Goal: Find specific page/section: Find specific page/section

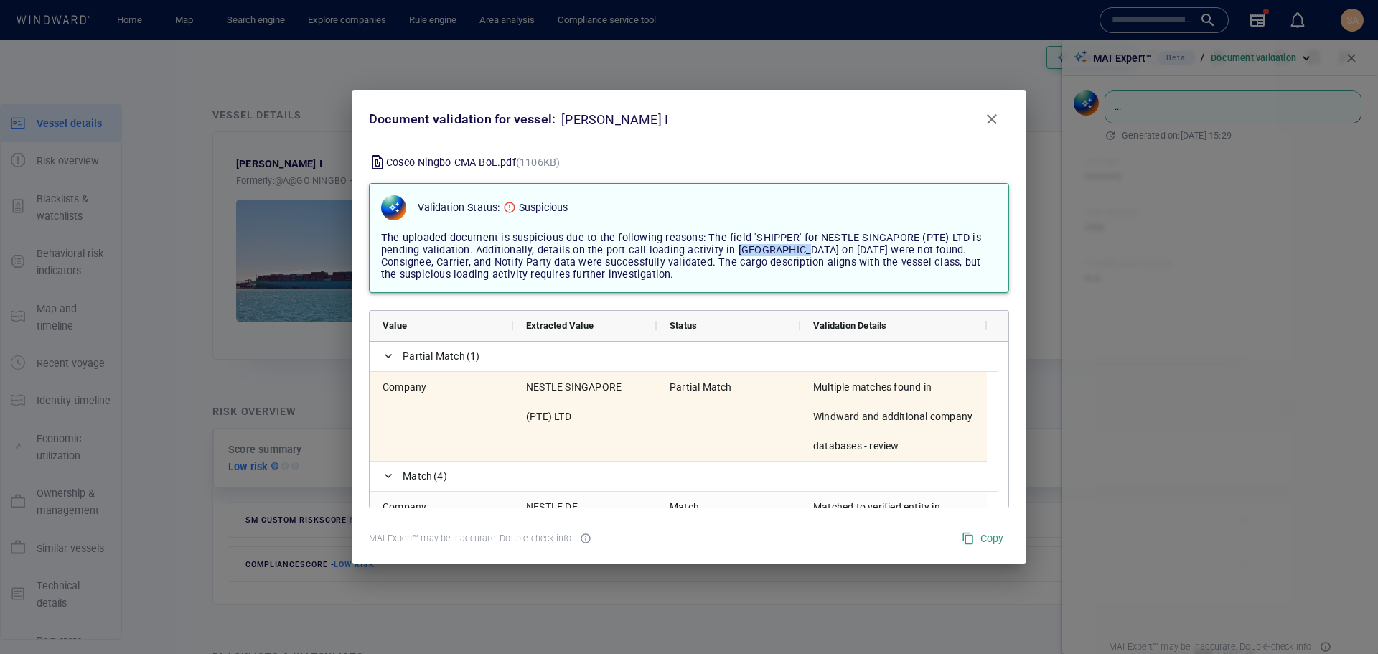
drag, startPoint x: 728, startPoint y: 248, endPoint x: 790, endPoint y: 248, distance: 62.4
click at [790, 248] on span "The uploaded document is suspicious due to the following reasons: The field 'SH…" at bounding box center [681, 256] width 600 height 49
copy span "Buenaventura"
click at [845, 258] on span "The uploaded document is suspicious due to the following reasons: The field 'SH…" at bounding box center [681, 256] width 600 height 49
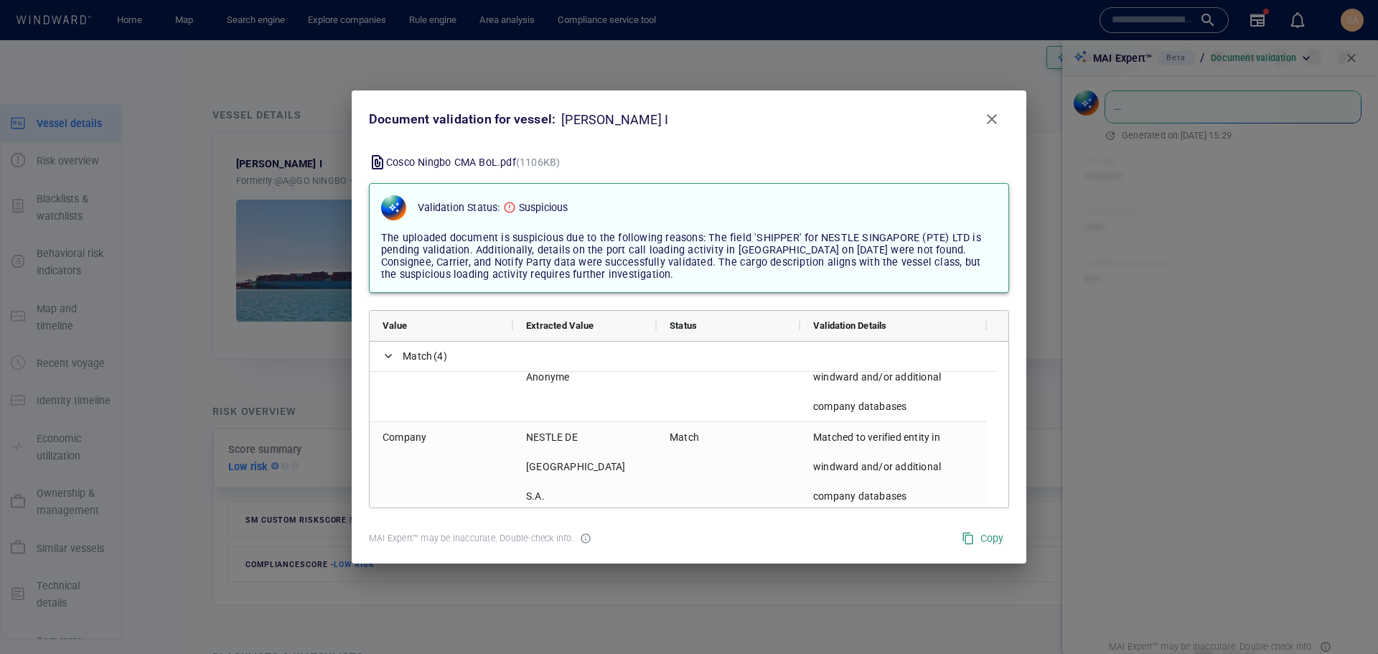
scroll to position [101, 0]
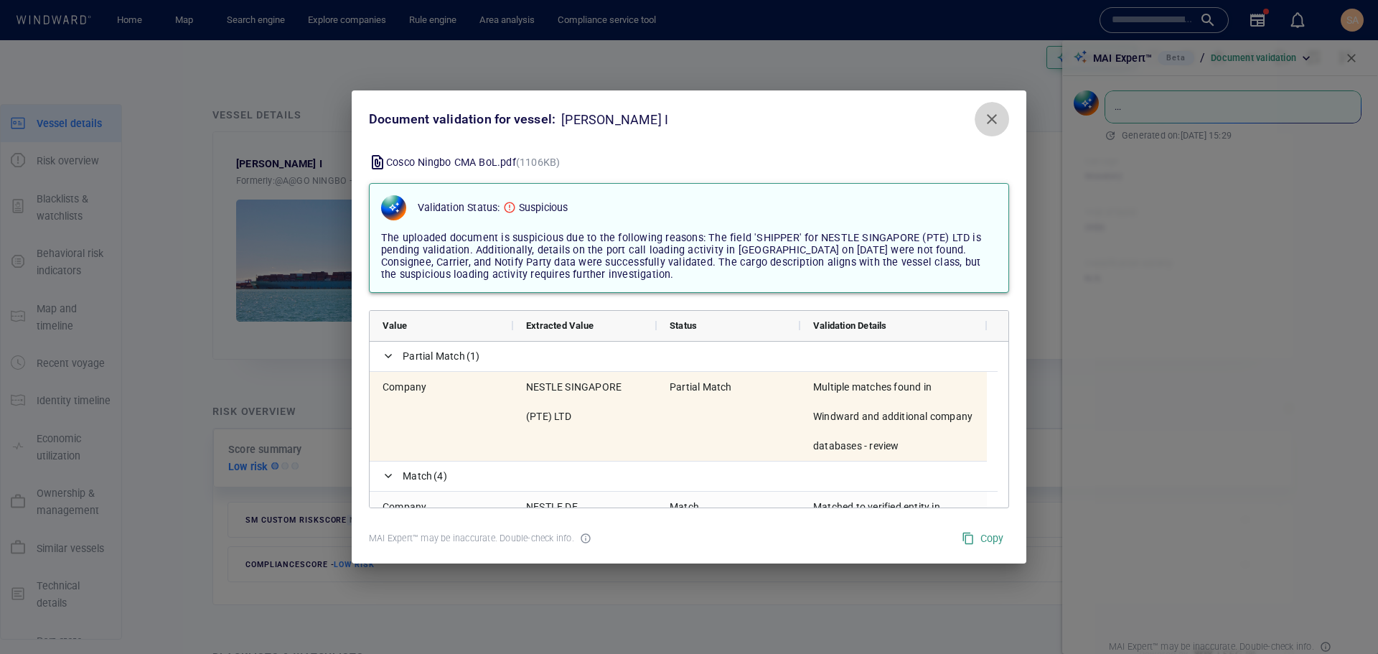
click at [990, 117] on span "Close" at bounding box center [991, 119] width 17 height 17
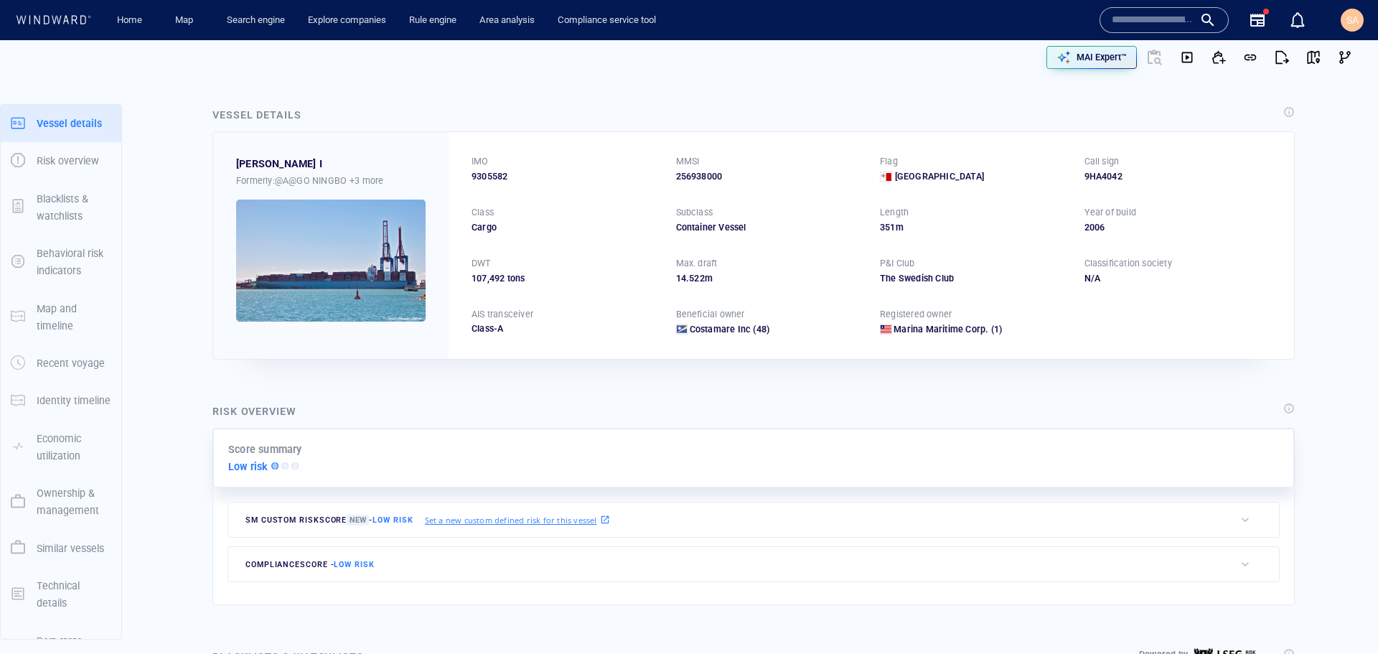
click at [1017, 118] on div "Vessel details" at bounding box center [754, 115] width 1088 height 25
click at [460, 393] on div "Risk overview Score summary Low risk SM Custom risk score New - Low risk Set a …" at bounding box center [753, 504] width 1105 height 226
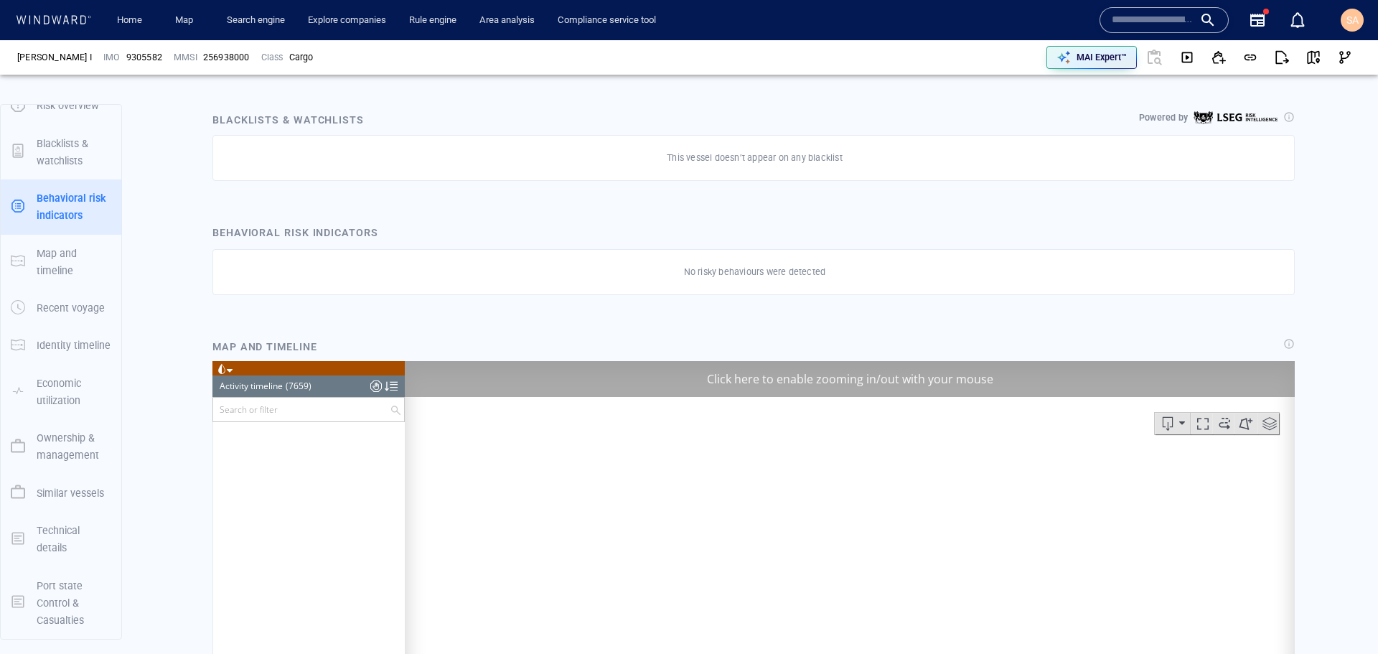
scroll to position [7697, 0]
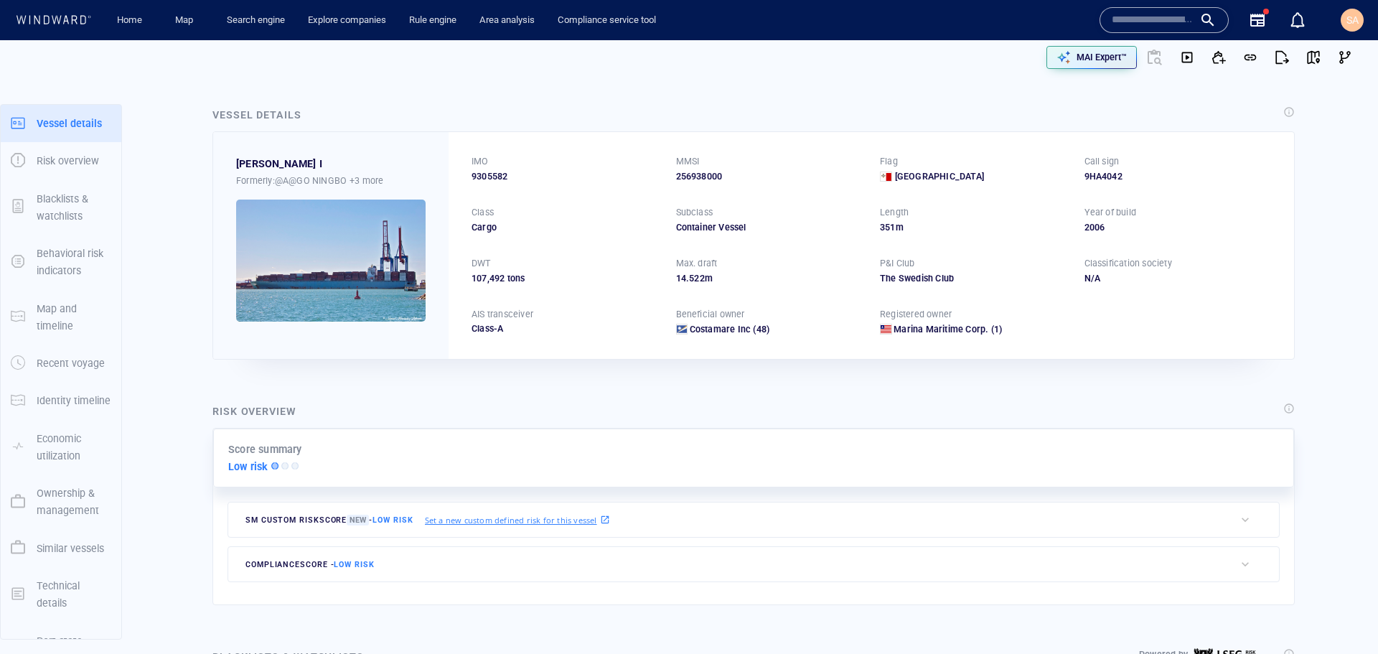
drag, startPoint x: 218, startPoint y: 172, endPoint x: 388, endPoint y: 133, distance: 173.9
click at [218, 172] on div "YANTIAN I Formerly: @A@GO NINGBO +3 more" at bounding box center [330, 245] width 235 height 226
click at [1166, 26] on input "text" at bounding box center [1153, 20] width 82 height 22
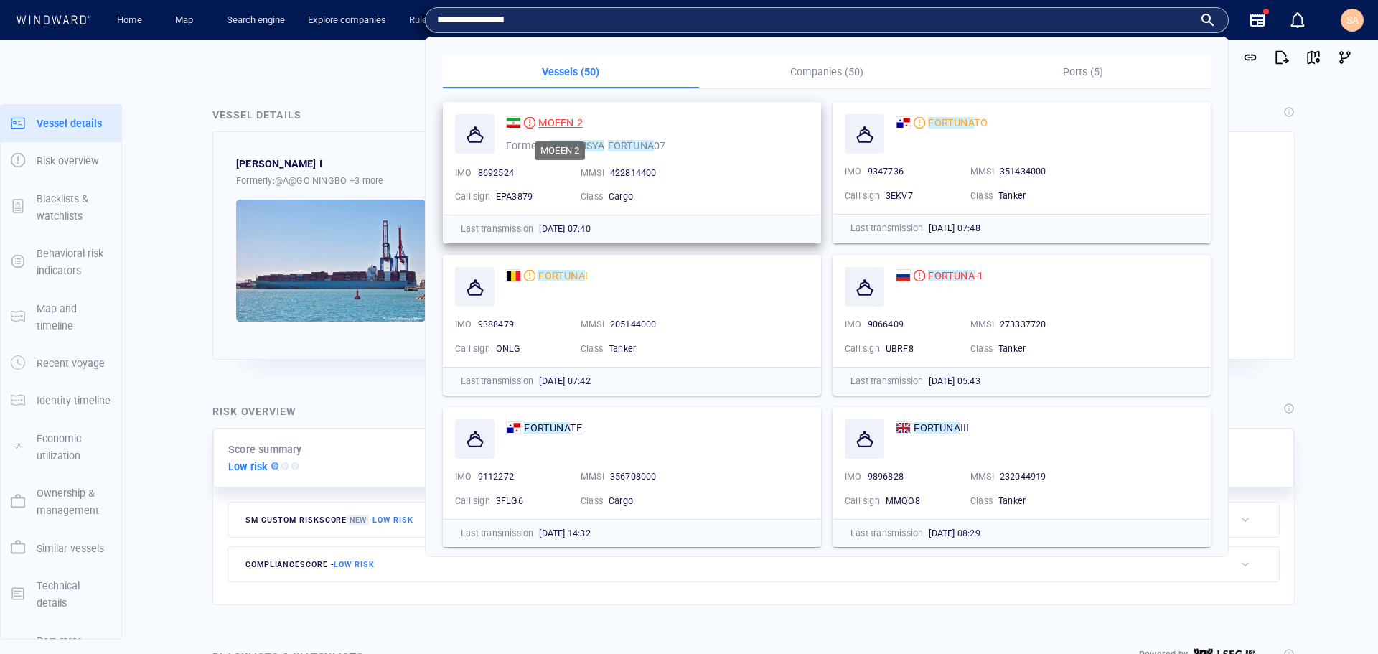
type input "**********"
click at [550, 121] on span "MOEEN 2" at bounding box center [560, 122] width 44 height 11
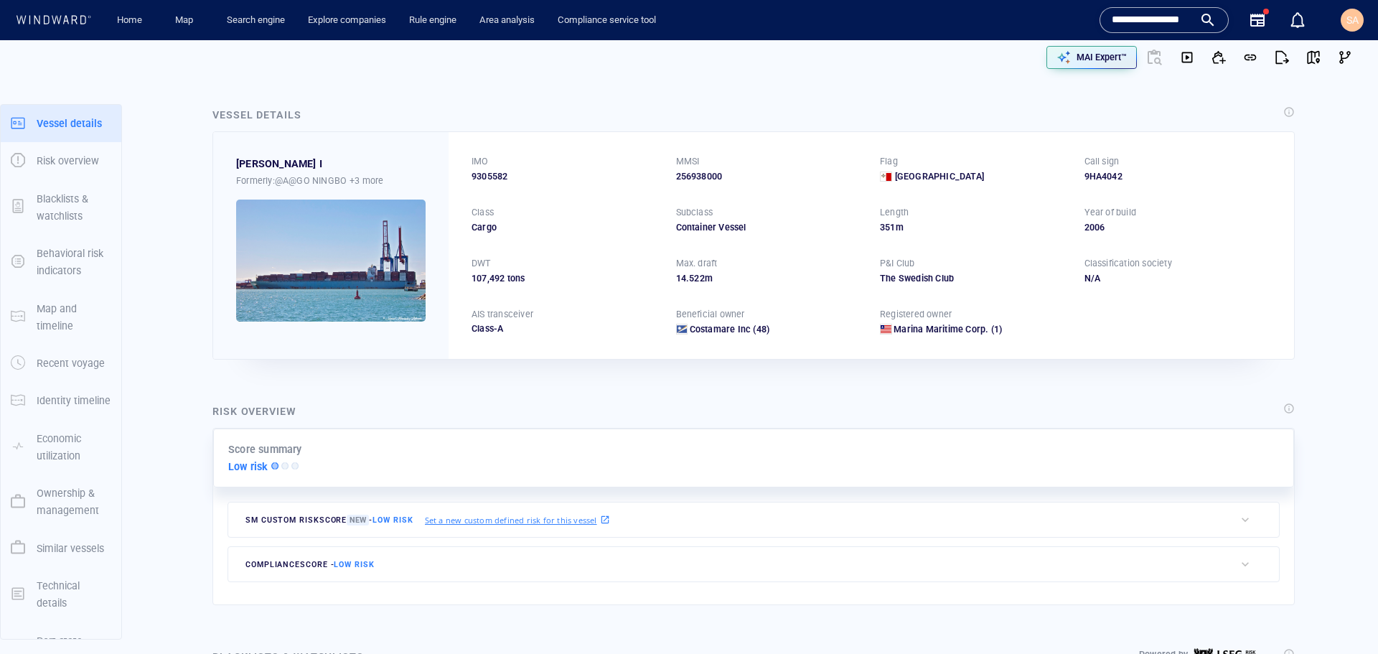
click at [1168, 19] on input "**********" at bounding box center [1153, 20] width 82 height 22
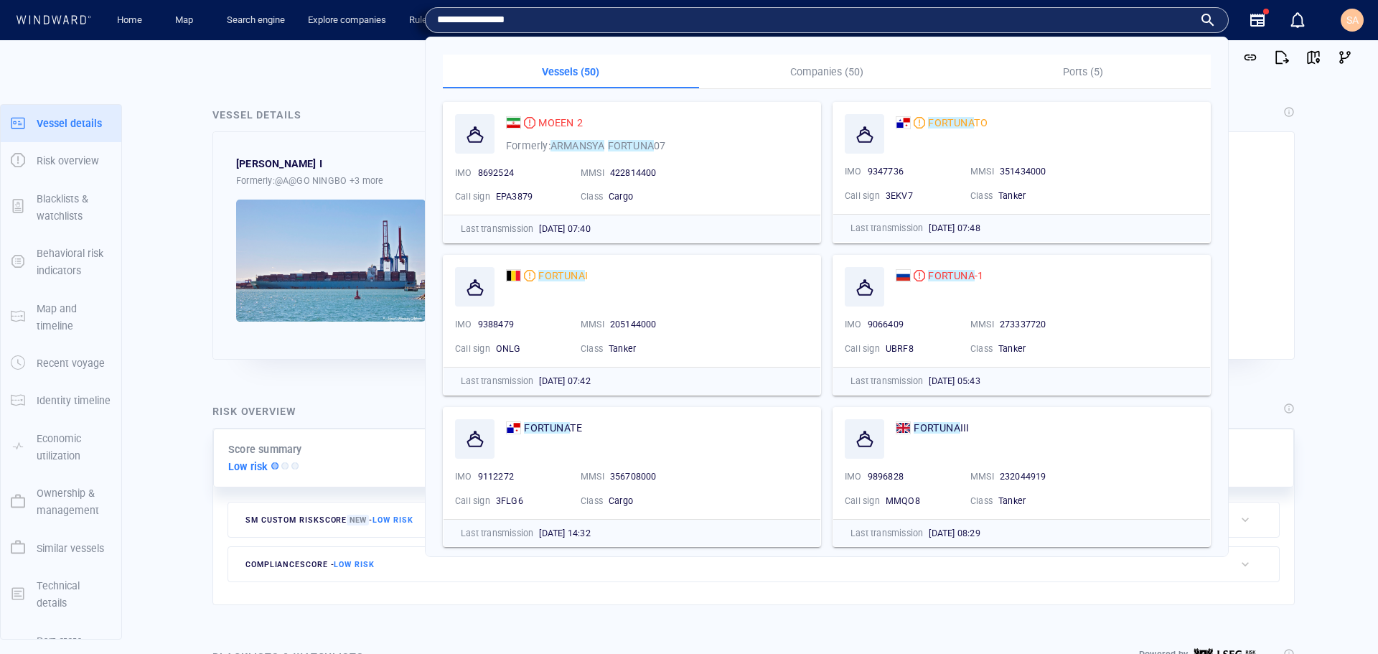
click at [647, 22] on input "**********" at bounding box center [815, 20] width 756 height 22
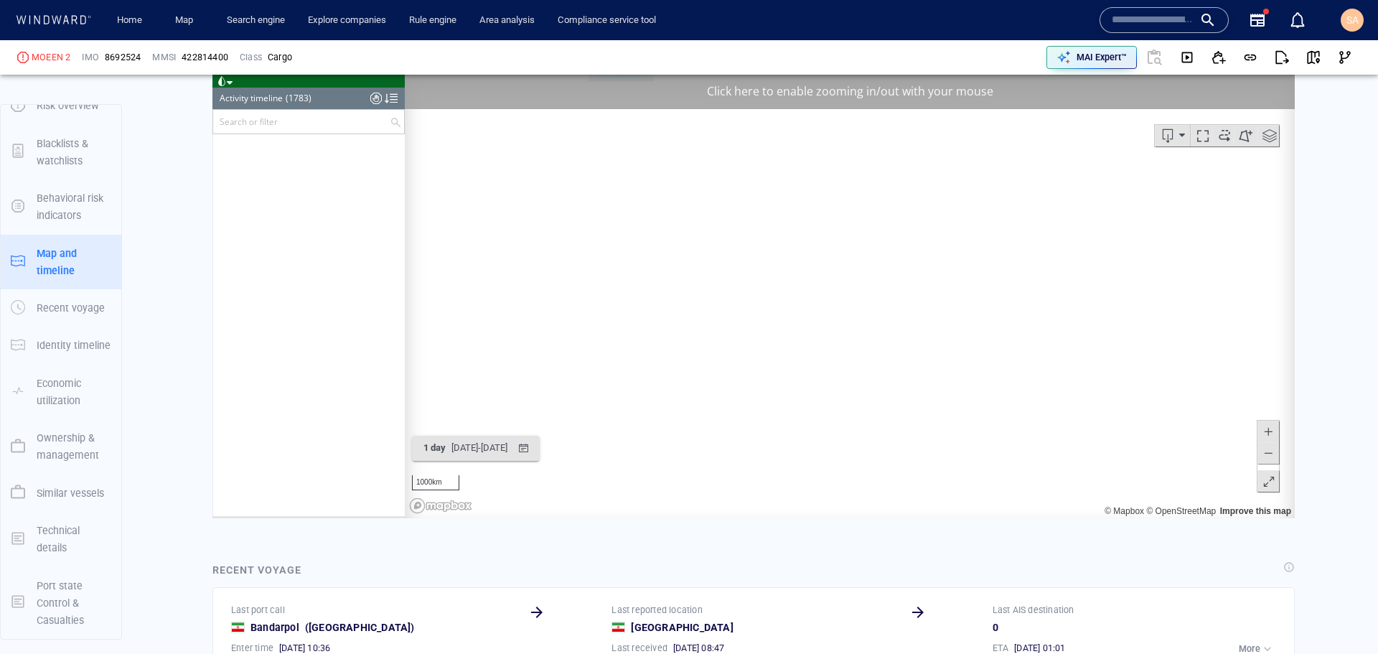
scroll to position [69999, 0]
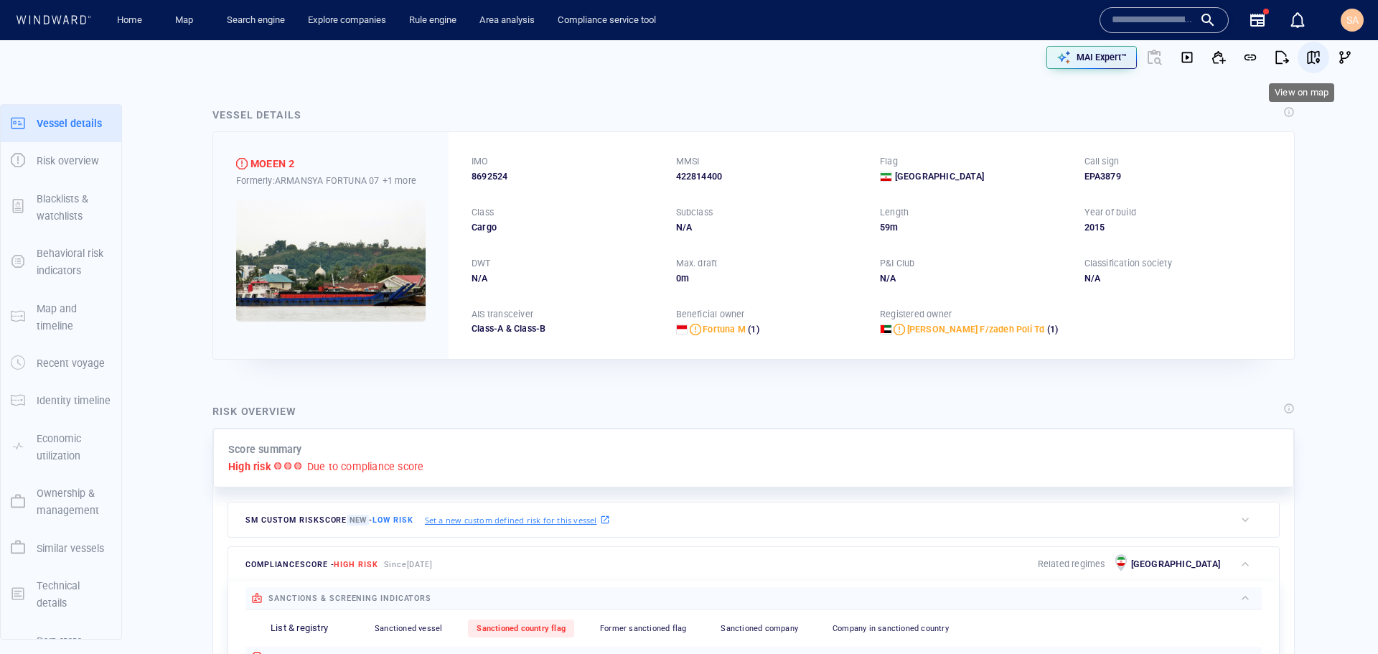
click at [1306, 55] on span "button" at bounding box center [1313, 57] width 14 height 14
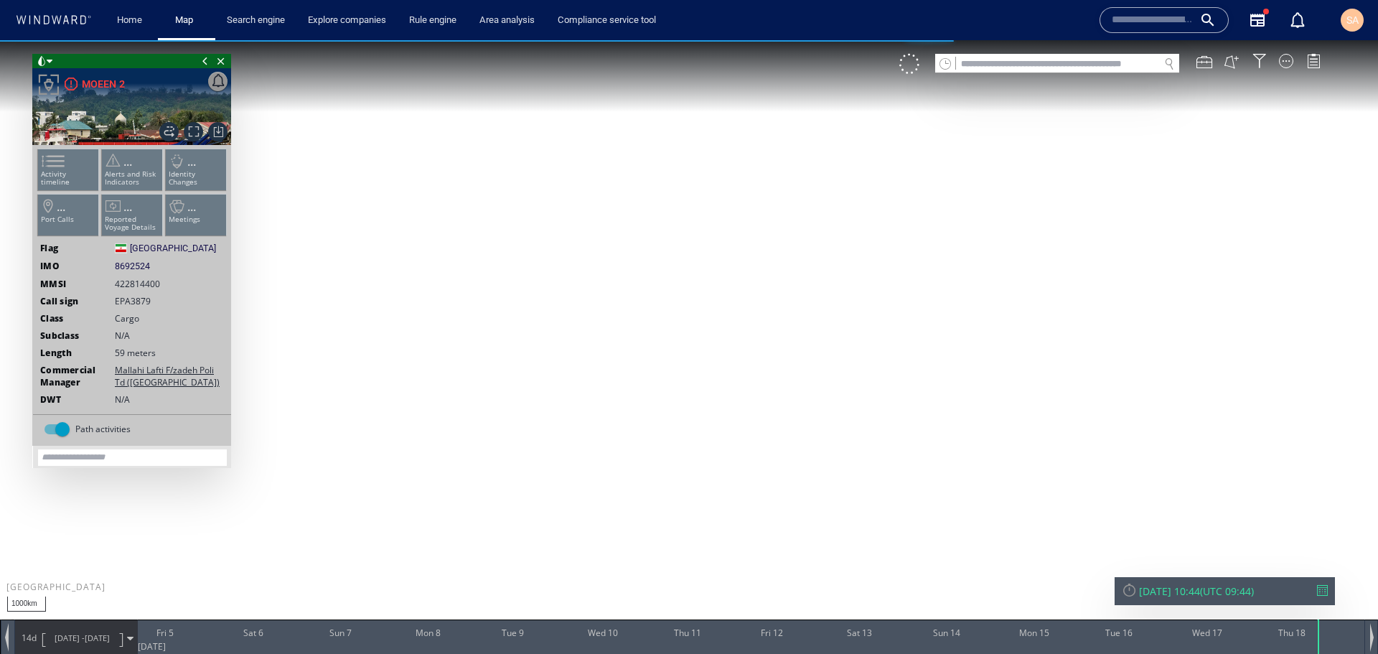
click at [1320, 586] on div at bounding box center [1322, 590] width 11 height 11
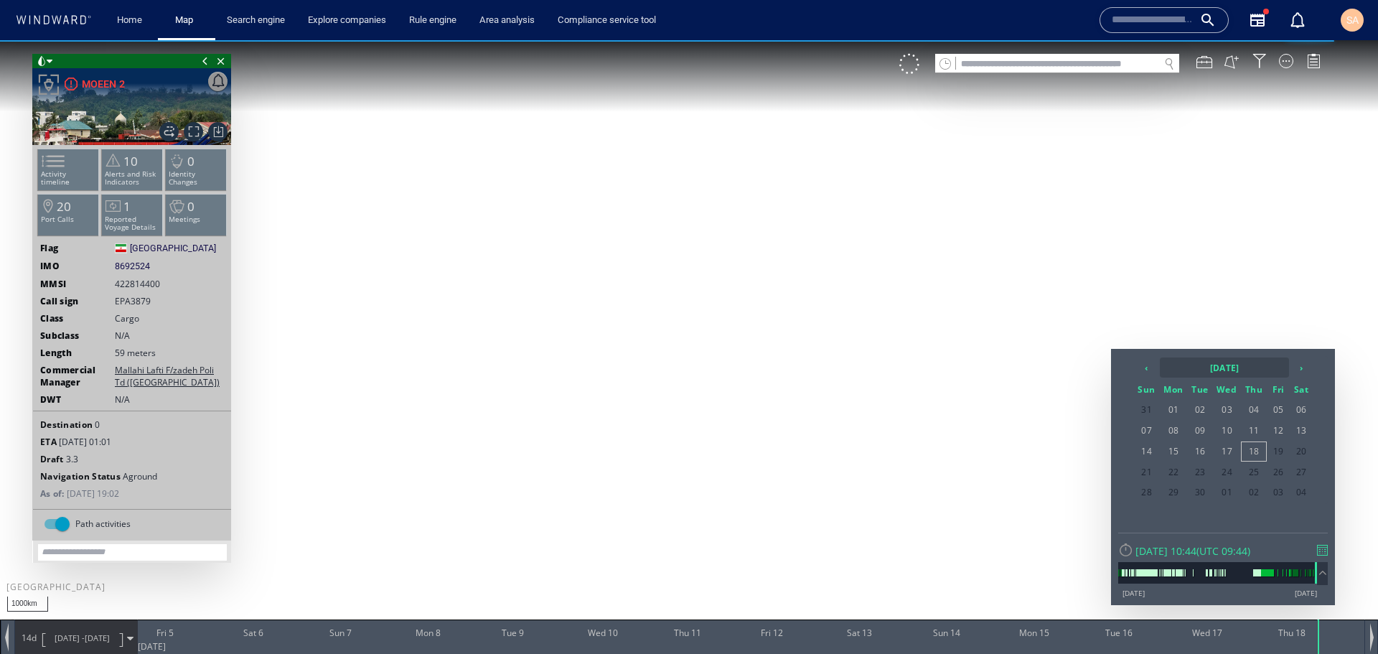
click at [1183, 375] on th "2025 September" at bounding box center [1224, 367] width 129 height 20
click at [1217, 371] on th "2025" at bounding box center [1216, 367] width 111 height 20
click at [1151, 370] on th "‹" at bounding box center [1149, 367] width 22 height 20
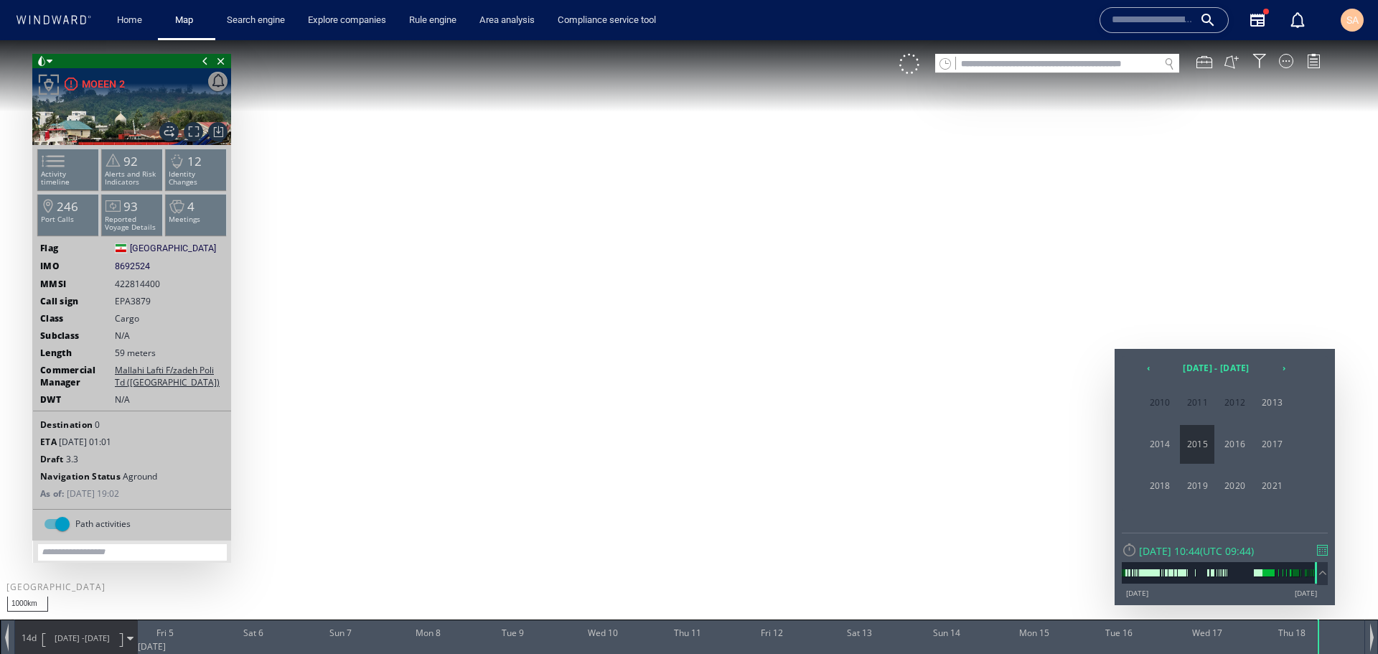
click at [1199, 443] on span "2015" at bounding box center [1197, 444] width 34 height 39
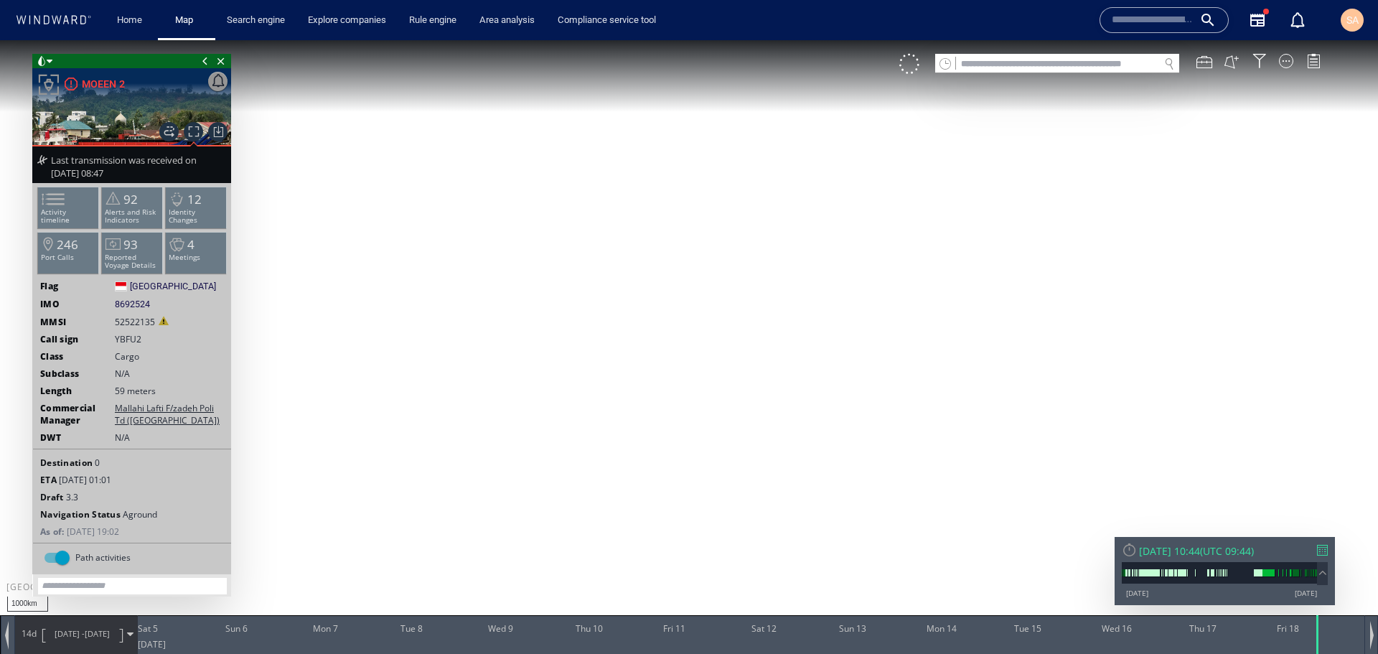
click at [1321, 553] on div at bounding box center [1322, 550] width 11 height 11
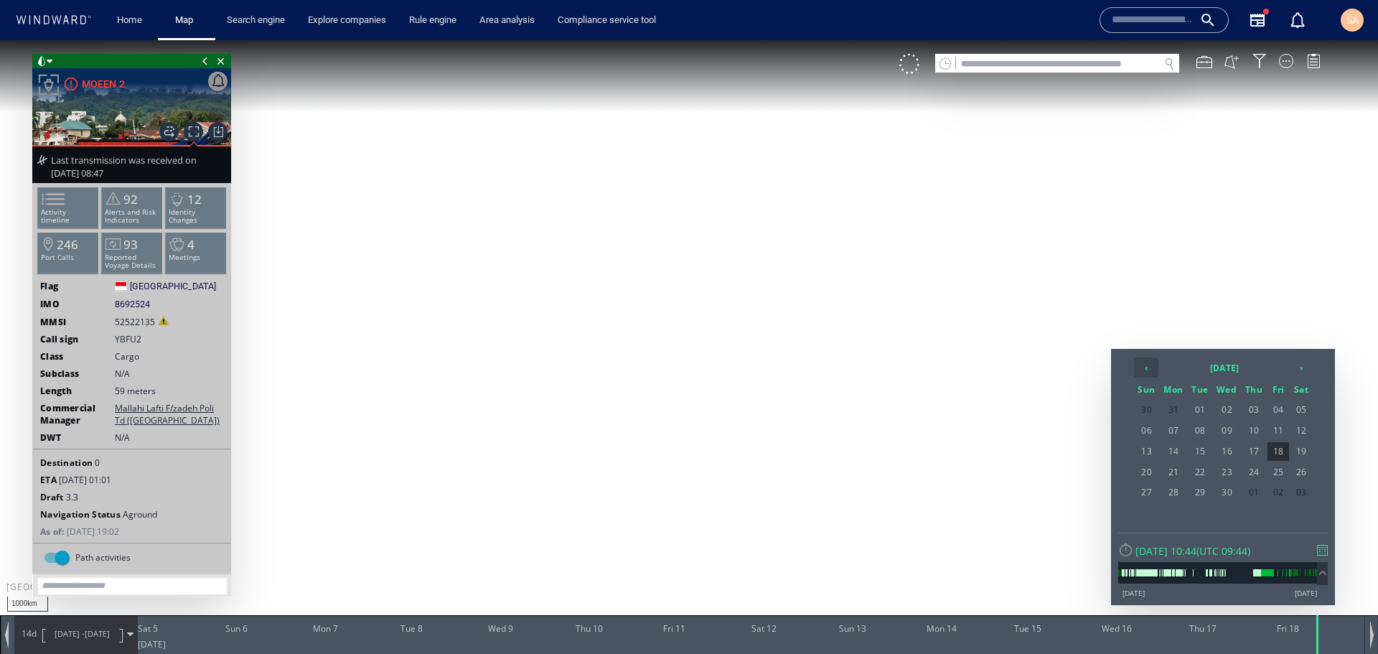
click at [1148, 370] on th "‹" at bounding box center [1146, 367] width 24 height 20
click at [1170, 515] on span "31" at bounding box center [1174, 513] width 27 height 19
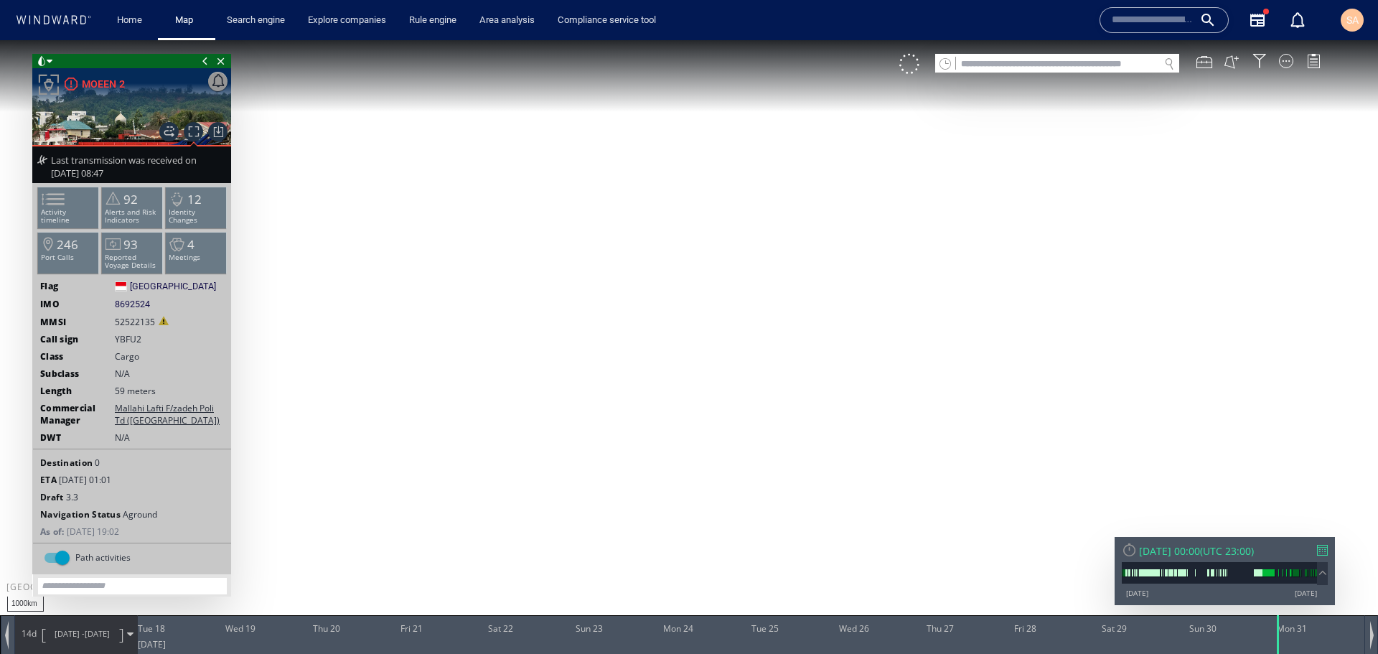
drag, startPoint x: 759, startPoint y: 454, endPoint x: 976, endPoint y: 327, distance: 251.5
click at [976, 327] on canvas "Map" at bounding box center [689, 339] width 1378 height 599
drag, startPoint x: 988, startPoint y: 375, endPoint x: 776, endPoint y: 394, distance: 212.6
click at [785, 393] on canvas "Map" at bounding box center [689, 339] width 1378 height 599
drag, startPoint x: 708, startPoint y: 388, endPoint x: 518, endPoint y: 417, distance: 192.3
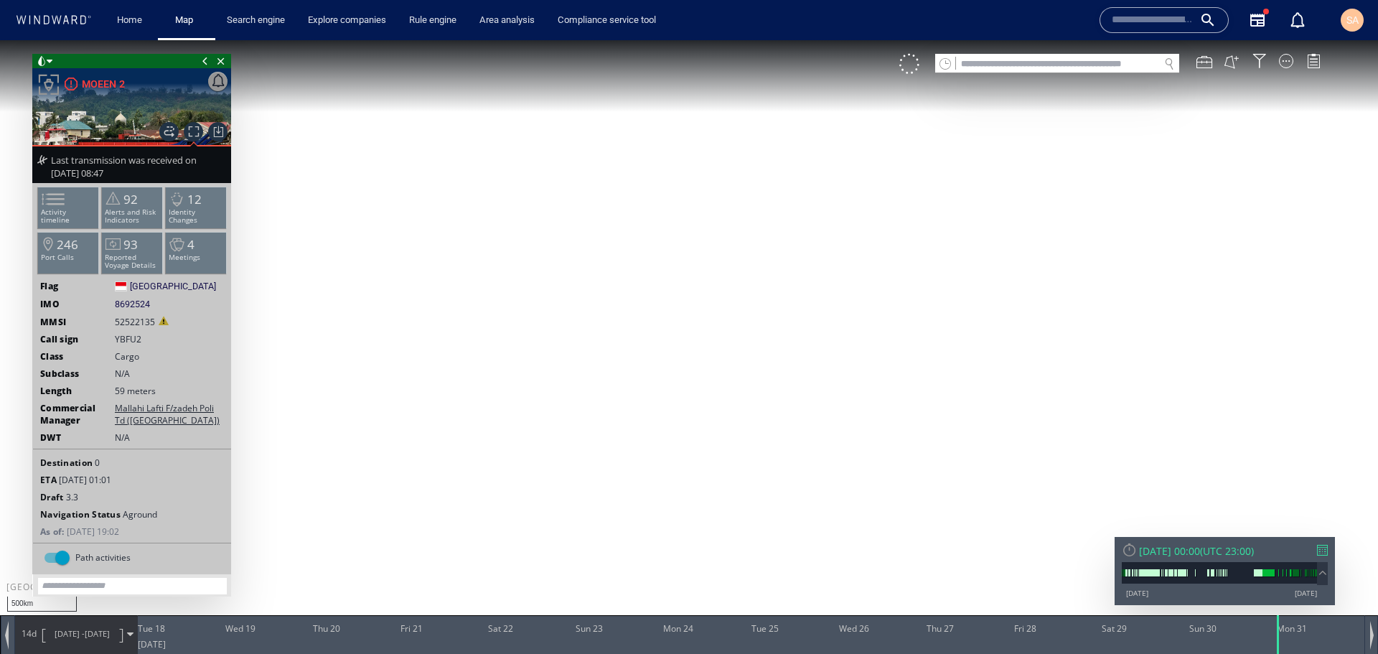
click at [518, 417] on canvas "Map" at bounding box center [689, 339] width 1378 height 599
drag, startPoint x: 656, startPoint y: 408, endPoint x: 791, endPoint y: 442, distance: 139.3
click at [791, 442] on canvas "Map" at bounding box center [689, 339] width 1378 height 599
drag, startPoint x: 939, startPoint y: 450, endPoint x: 749, endPoint y: 411, distance: 194.1
click at [749, 411] on canvas "Map" at bounding box center [689, 339] width 1378 height 599
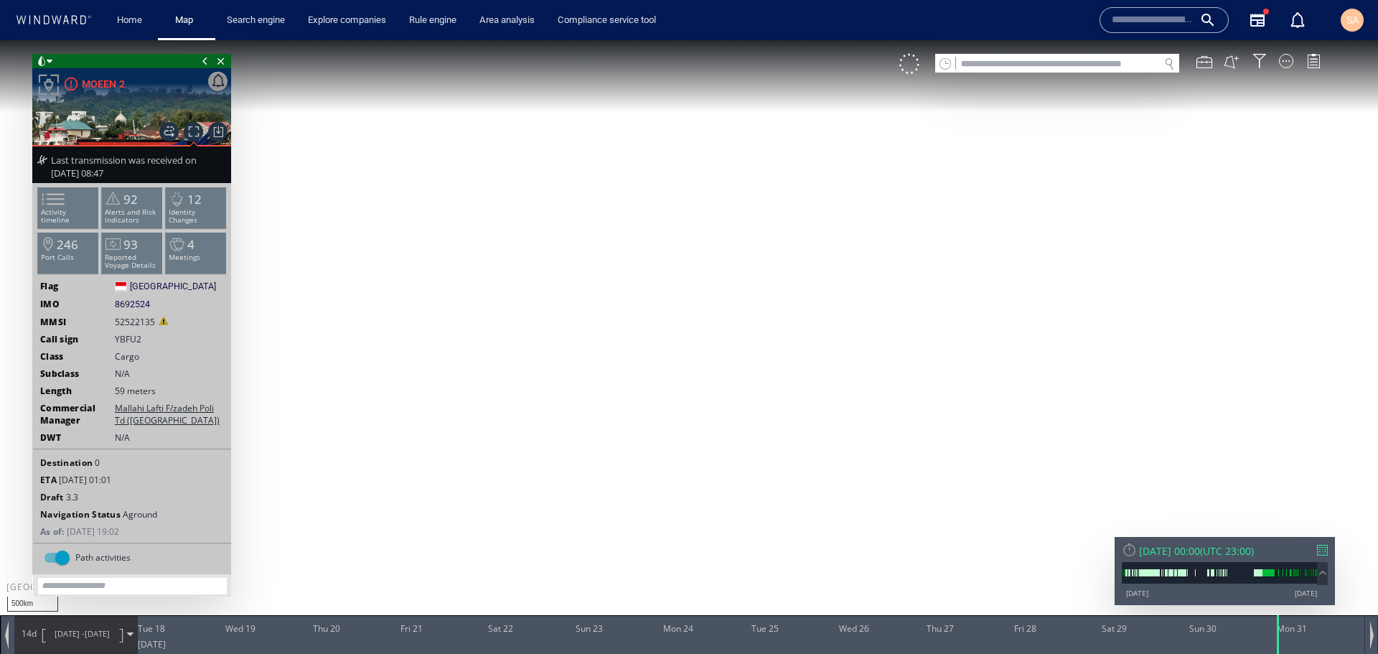
drag, startPoint x: 820, startPoint y: 477, endPoint x: 727, endPoint y: 370, distance: 140.9
click at [728, 370] on canvas "Map" at bounding box center [689, 339] width 1378 height 599
click at [1166, 11] on input "text" at bounding box center [1153, 20] width 82 height 22
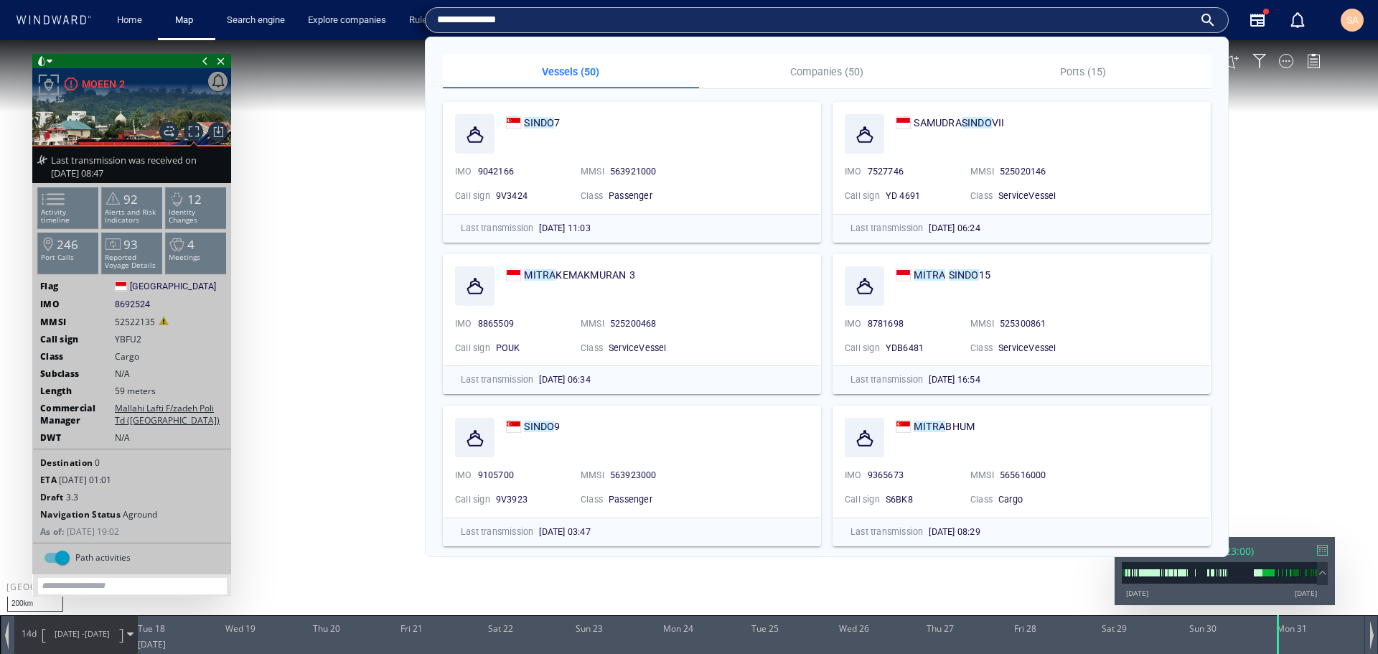
click at [609, 11] on input "**********" at bounding box center [815, 20] width 756 height 22
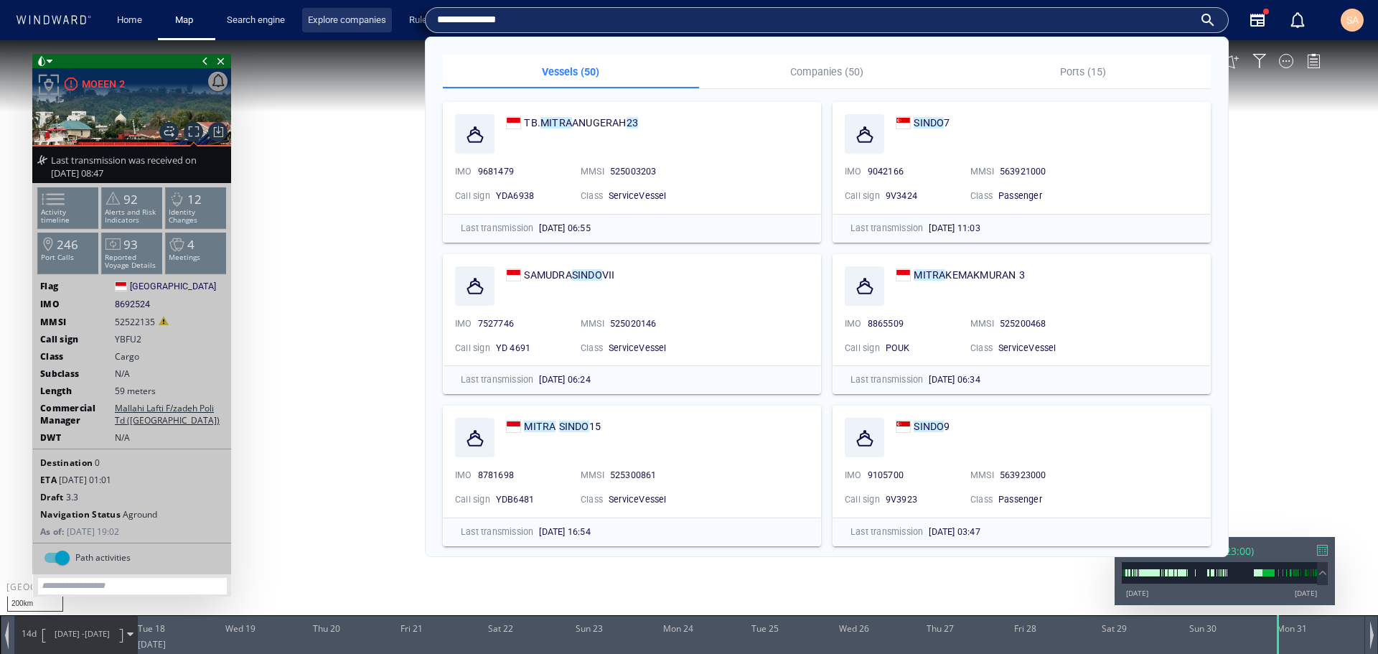
drag, startPoint x: 525, startPoint y: 19, endPoint x: 350, endPoint y: 22, distance: 175.1
click at [350, 22] on div "**********" at bounding box center [690, 20] width 1357 height 35
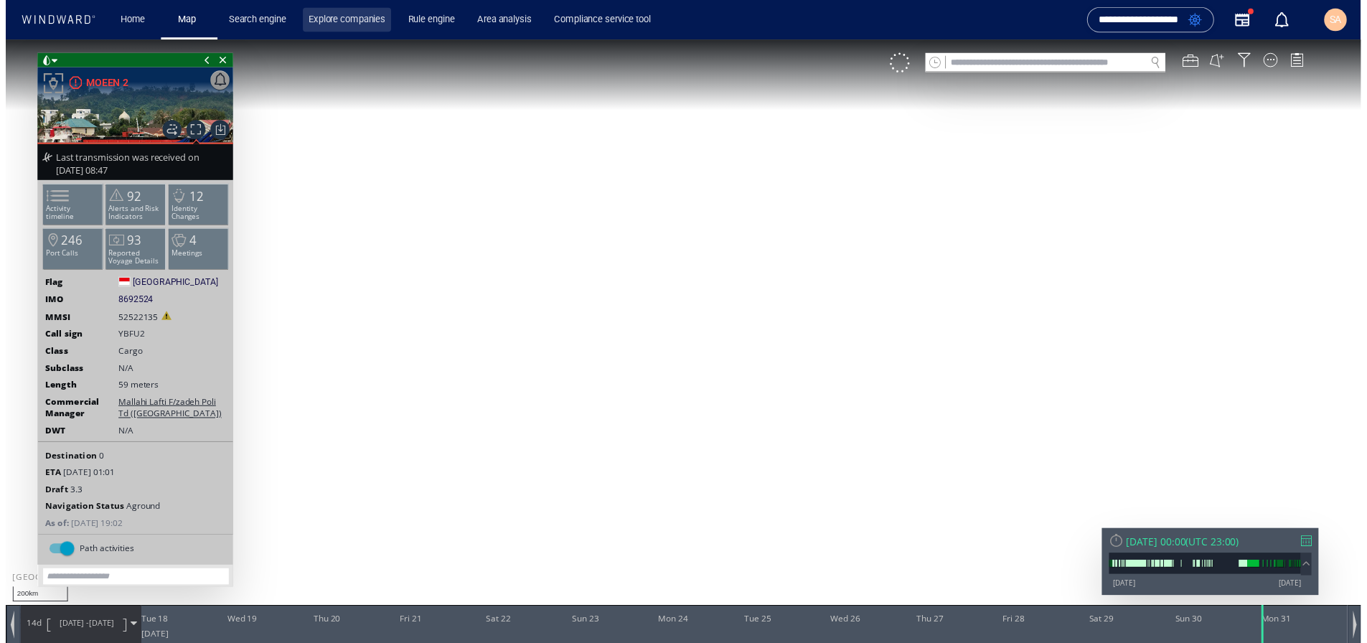
scroll to position [0, 36]
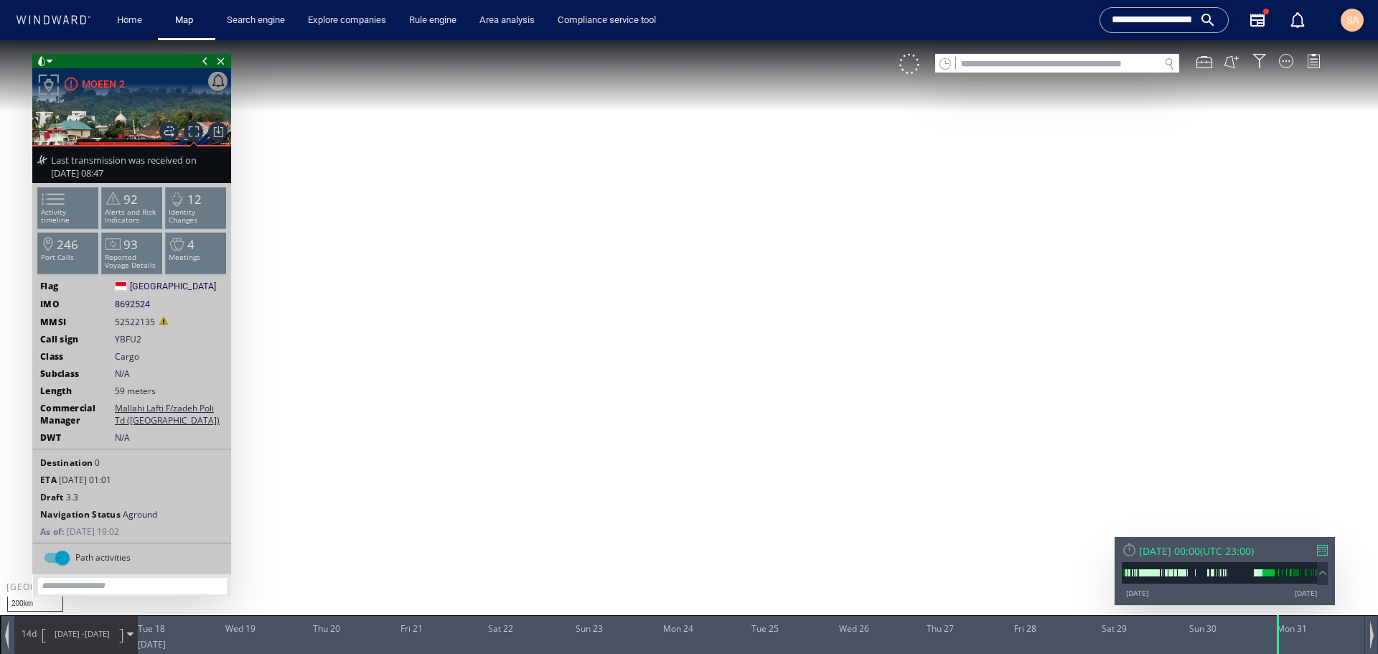
click at [1178, 14] on input "**********" at bounding box center [1153, 20] width 82 height 22
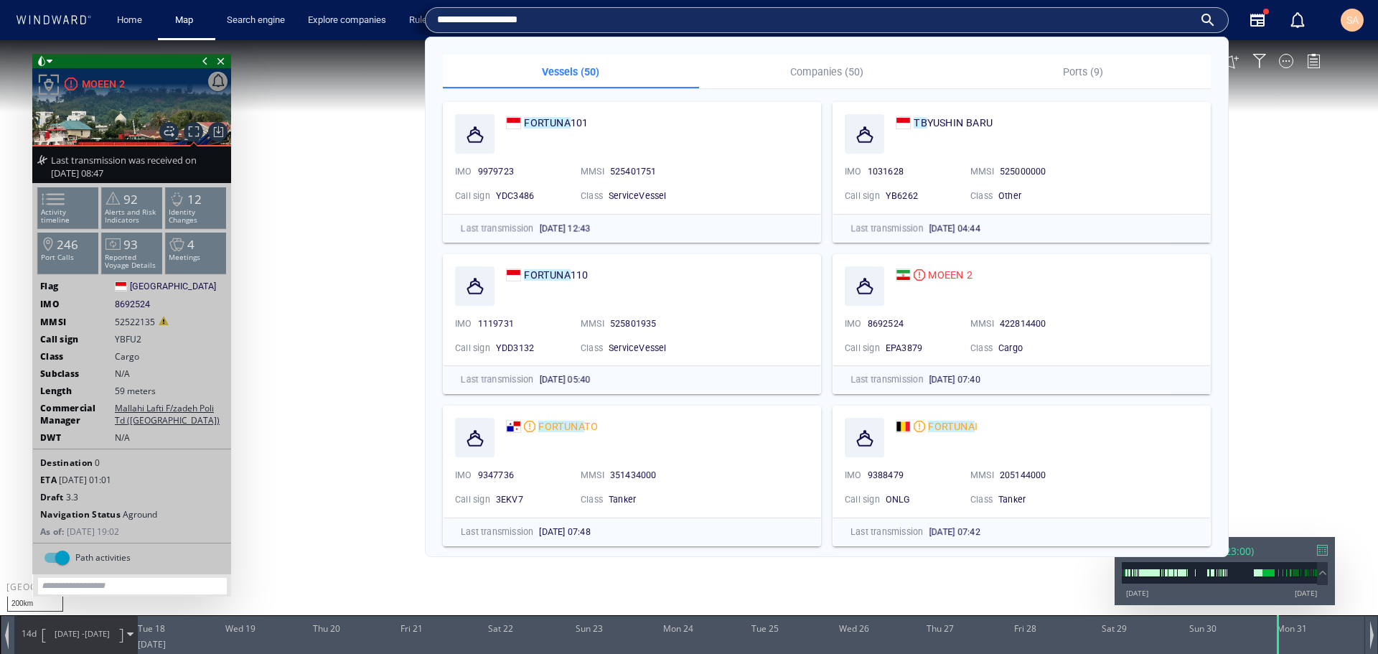
click at [451, 24] on input "**********" at bounding box center [815, 20] width 756 height 22
type input "**********"
